Goal: Navigation & Orientation: Find specific page/section

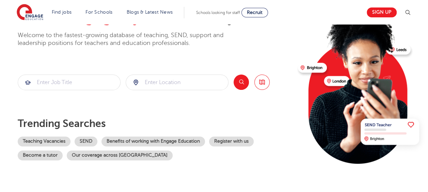
scroll to position [102, 0]
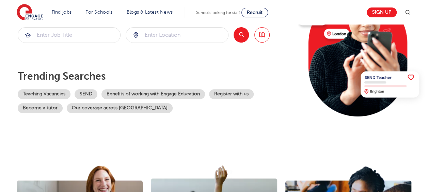
click at [425, 133] on section "The teaching agency that works for you Welcome to the fastest-growing database …" at bounding box center [214, 34] width 428 height 225
click at [260, 13] on span "Recruit" at bounding box center [255, 12] width 16 height 5
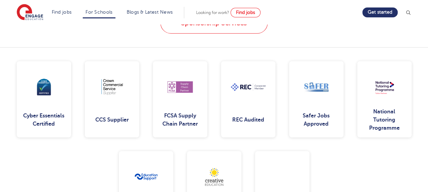
scroll to position [885, 0]
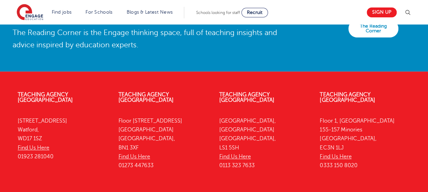
scroll to position [1599, 0]
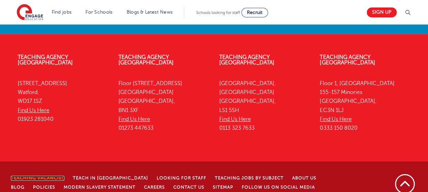
click at [30, 176] on link "Teaching Vacancies" at bounding box center [37, 178] width 53 height 5
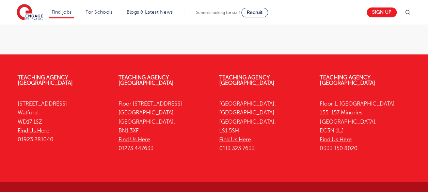
scroll to position [974, 0]
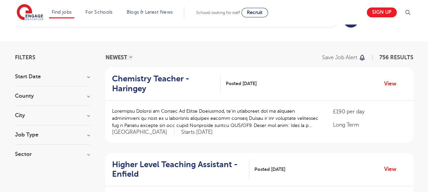
scroll to position [0, 0]
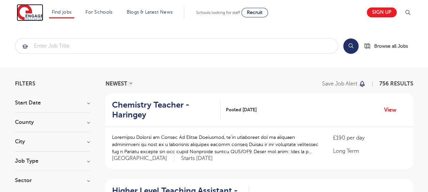
click at [29, 7] on img at bounding box center [30, 12] width 27 height 17
